Goal: Navigation & Orientation: Find specific page/section

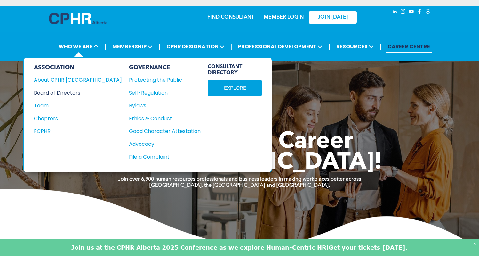
click at [65, 92] on div "Board of Directors" at bounding box center [73, 93] width 79 height 8
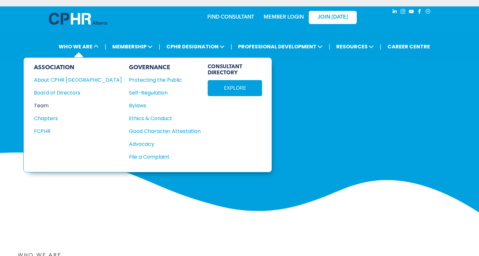
click at [44, 105] on div "Team" at bounding box center [73, 105] width 79 height 8
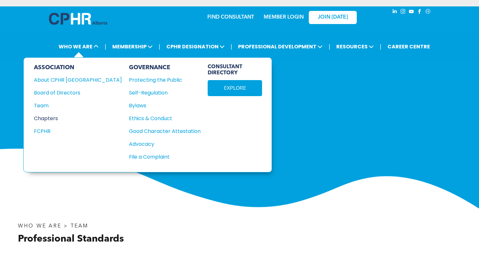
click at [50, 118] on div "Chapters" at bounding box center [73, 118] width 79 height 8
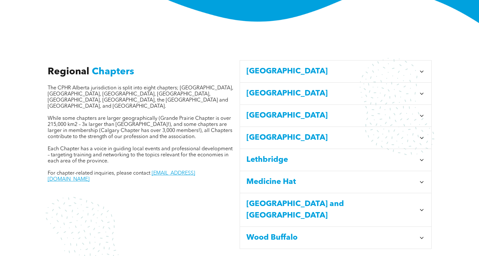
scroll to position [198, 0]
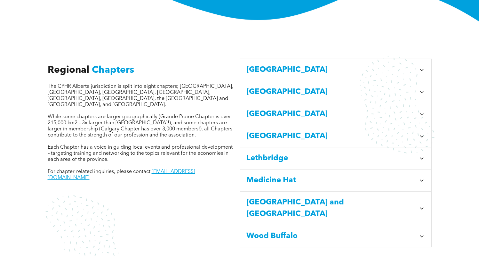
click at [263, 108] on span "[GEOGRAPHIC_DATA]" at bounding box center [331, 114] width 170 height 12
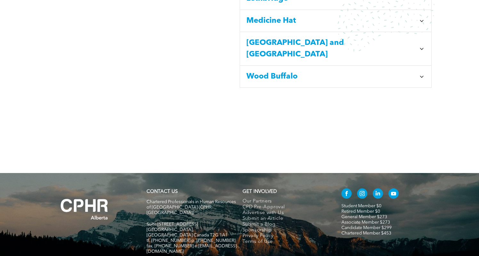
scroll to position [584, 0]
